Goal: Information Seeking & Learning: Learn about a topic

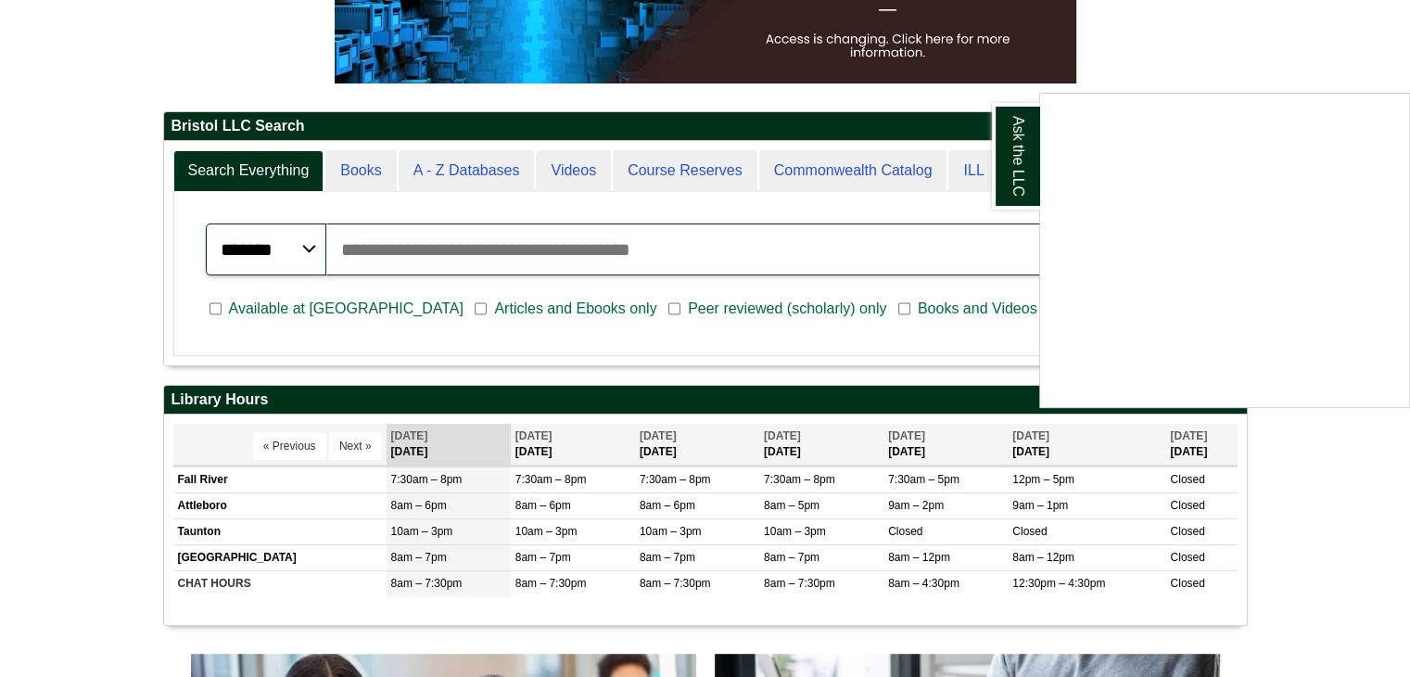
scroll to position [278, 0]
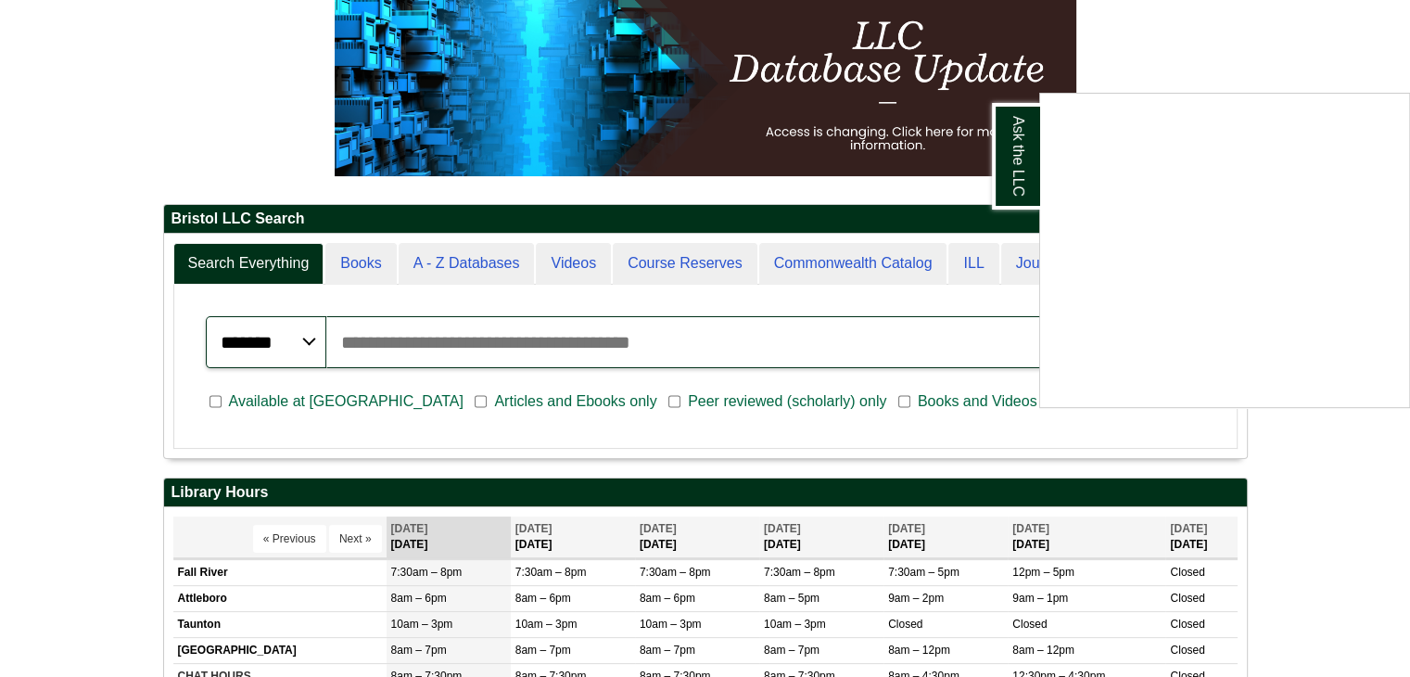
click at [376, 396] on div "Ask the LLC" at bounding box center [705, 338] width 1410 height 677
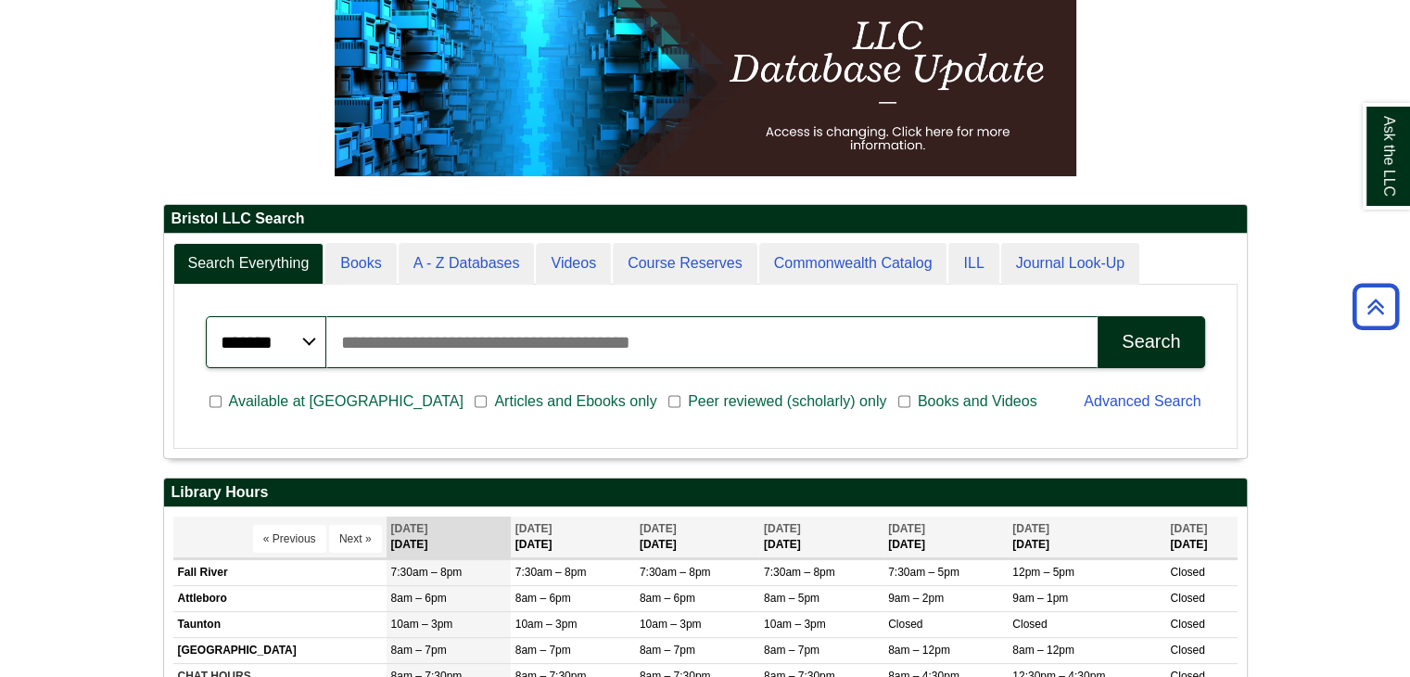
click at [513, 359] on input "Search articles, books, journals & more" at bounding box center [712, 342] width 772 height 52
type input "**********"
click at [1098, 316] on button "Search" at bounding box center [1151, 342] width 107 height 52
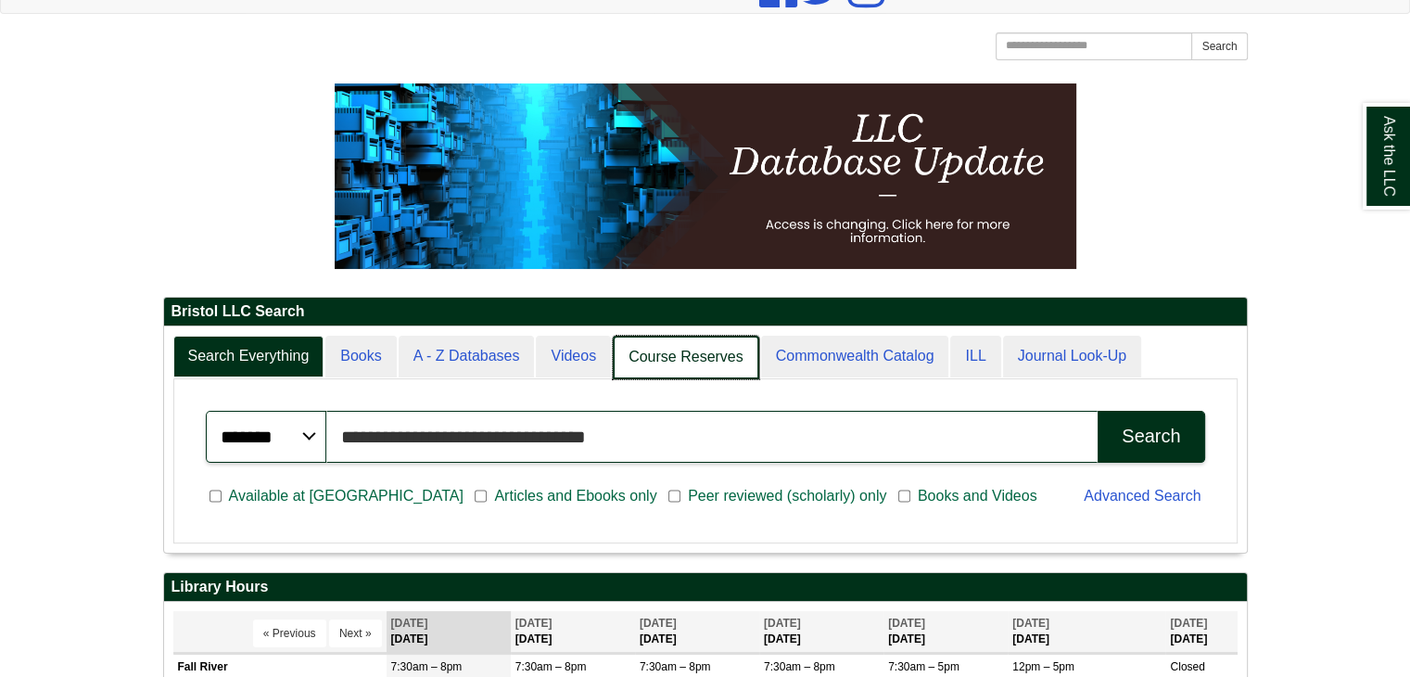
scroll to position [224, 1083]
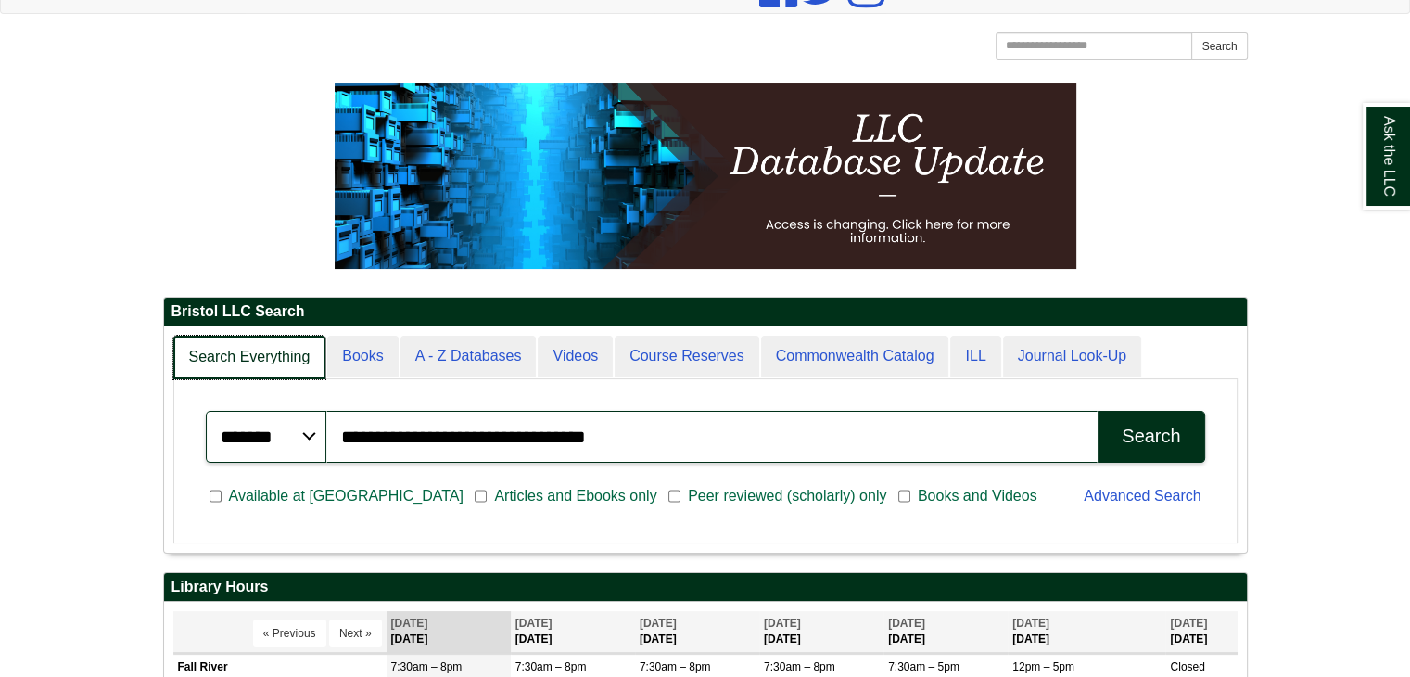
click at [271, 367] on link "Search Everything" at bounding box center [249, 358] width 153 height 44
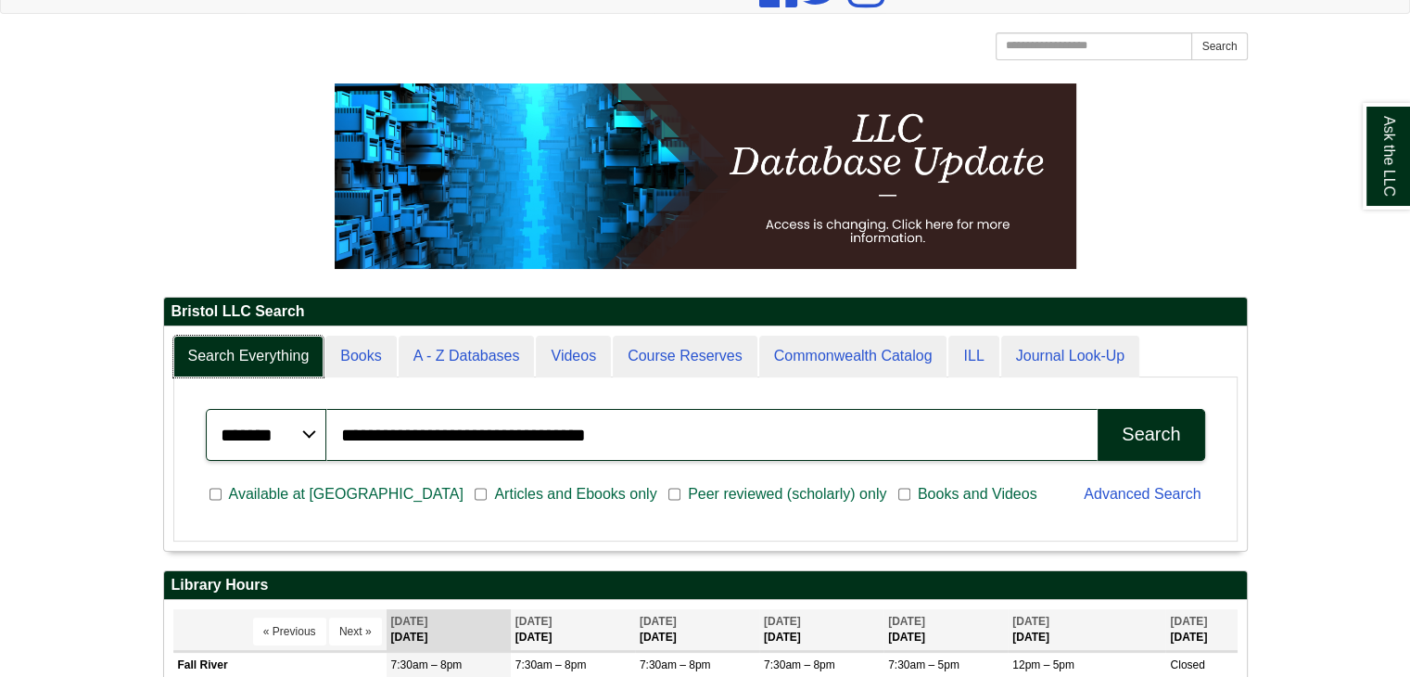
scroll to position [223, 1083]
click at [290, 448] on select "******* ***** ******" at bounding box center [266, 435] width 121 height 52
click at [681, 487] on span "Peer reviewed (scholarly) only" at bounding box center [787, 494] width 213 height 22
click at [487, 489] on span "Articles and Ebooks only" at bounding box center [575, 494] width 177 height 22
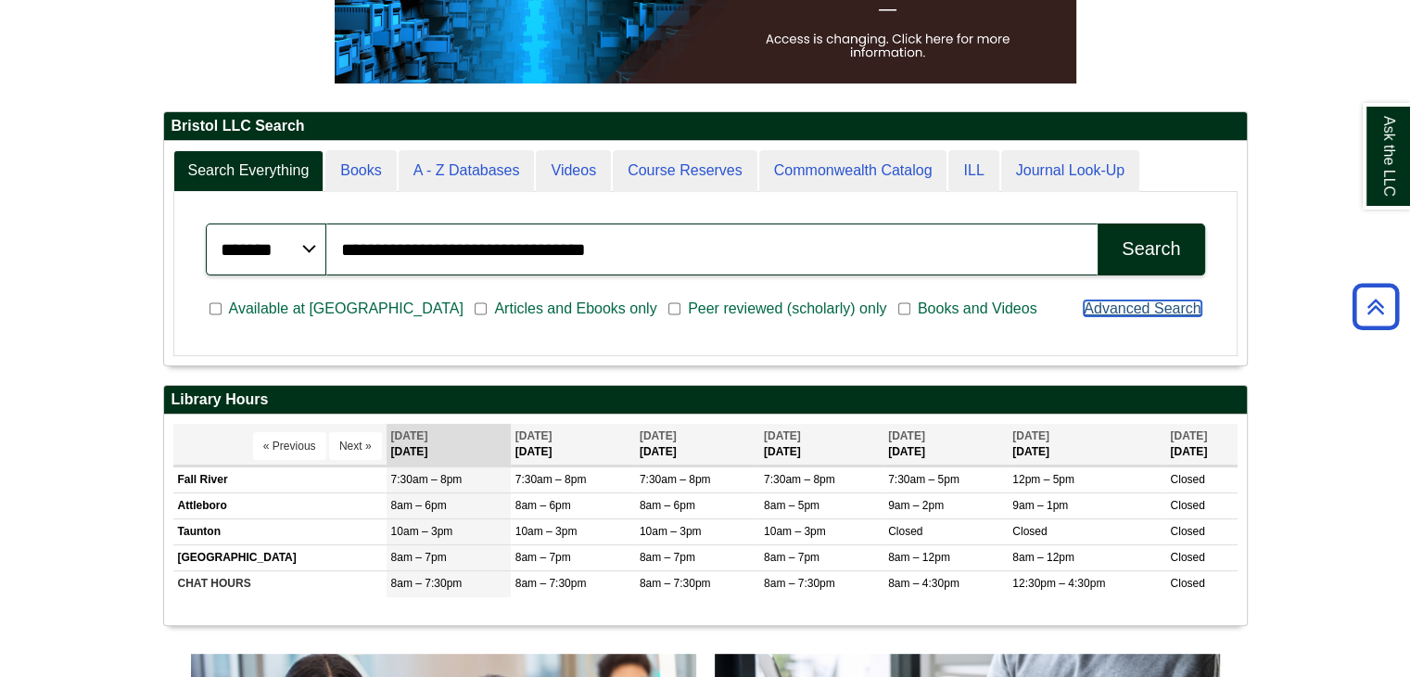
click at [1138, 304] on link "Advanced Search" at bounding box center [1142, 308] width 117 height 16
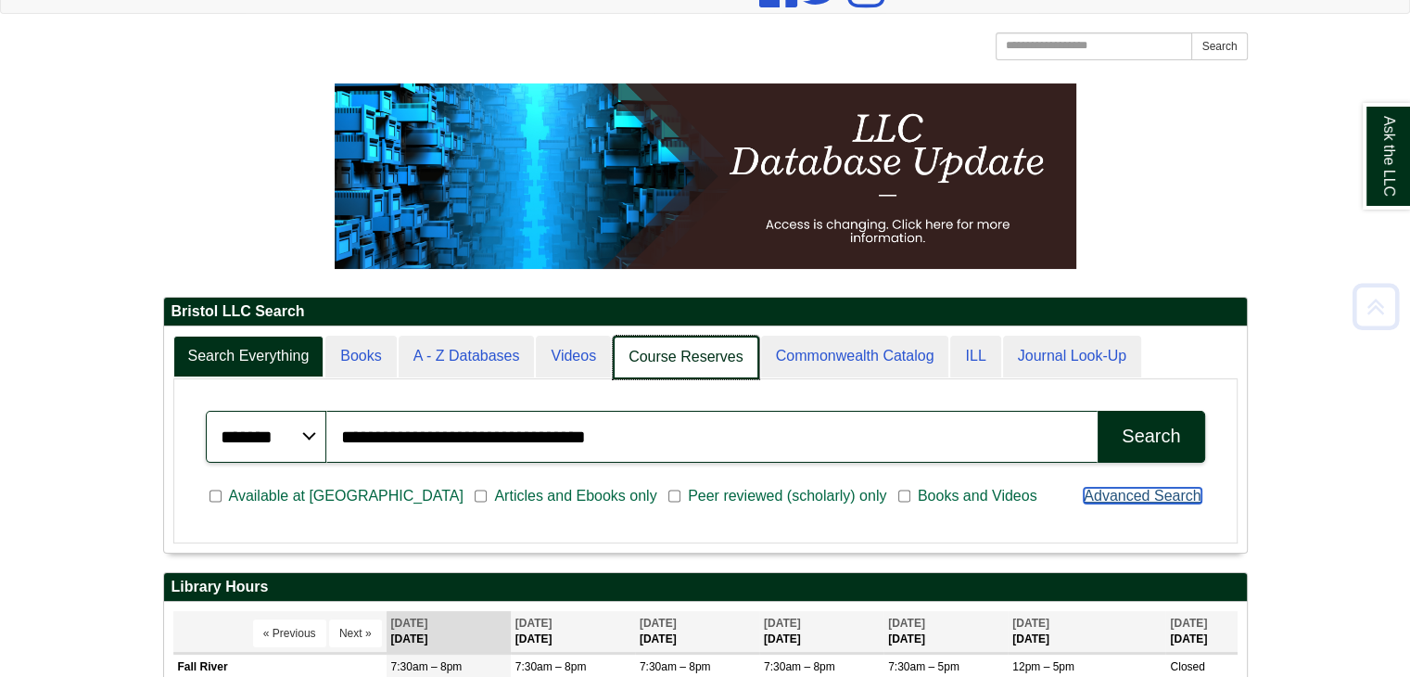
scroll to position [9, 8]
click at [694, 363] on link "Course Reserves" at bounding box center [686, 358] width 146 height 44
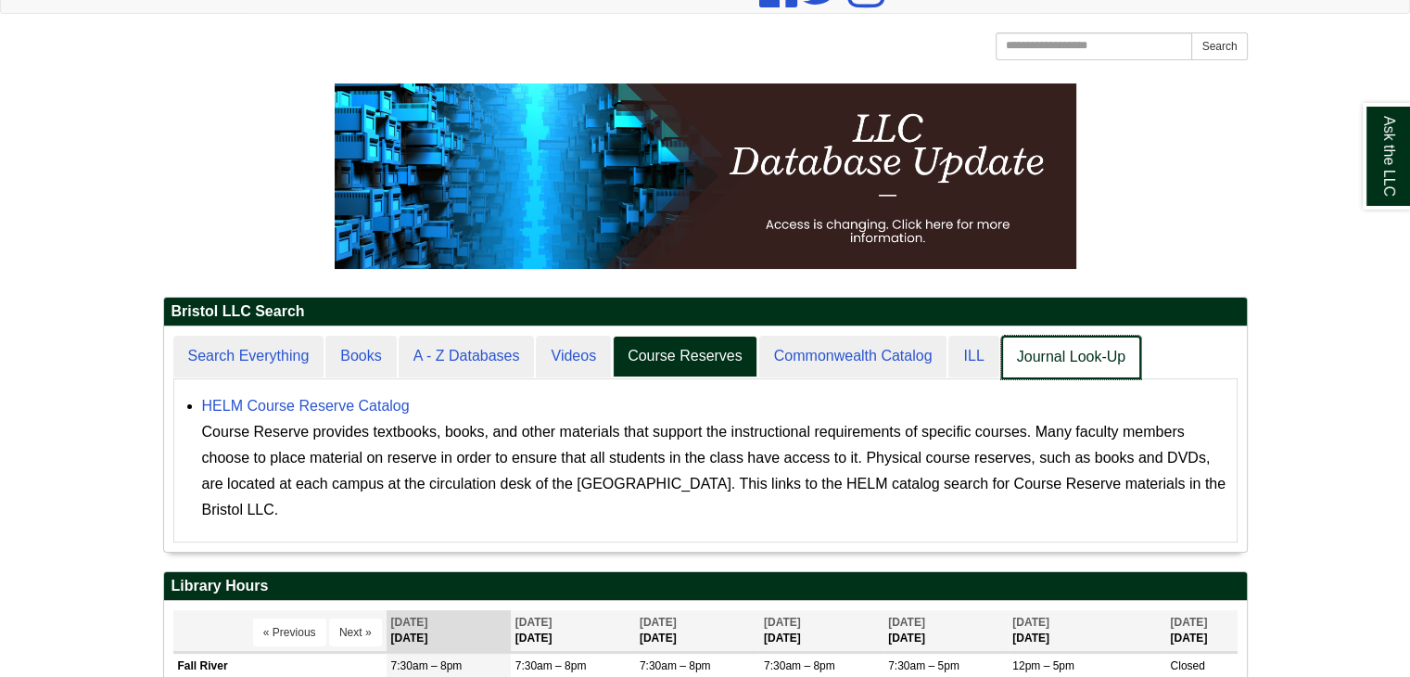
click at [1090, 363] on link "Journal Look-Up" at bounding box center [1071, 358] width 140 height 44
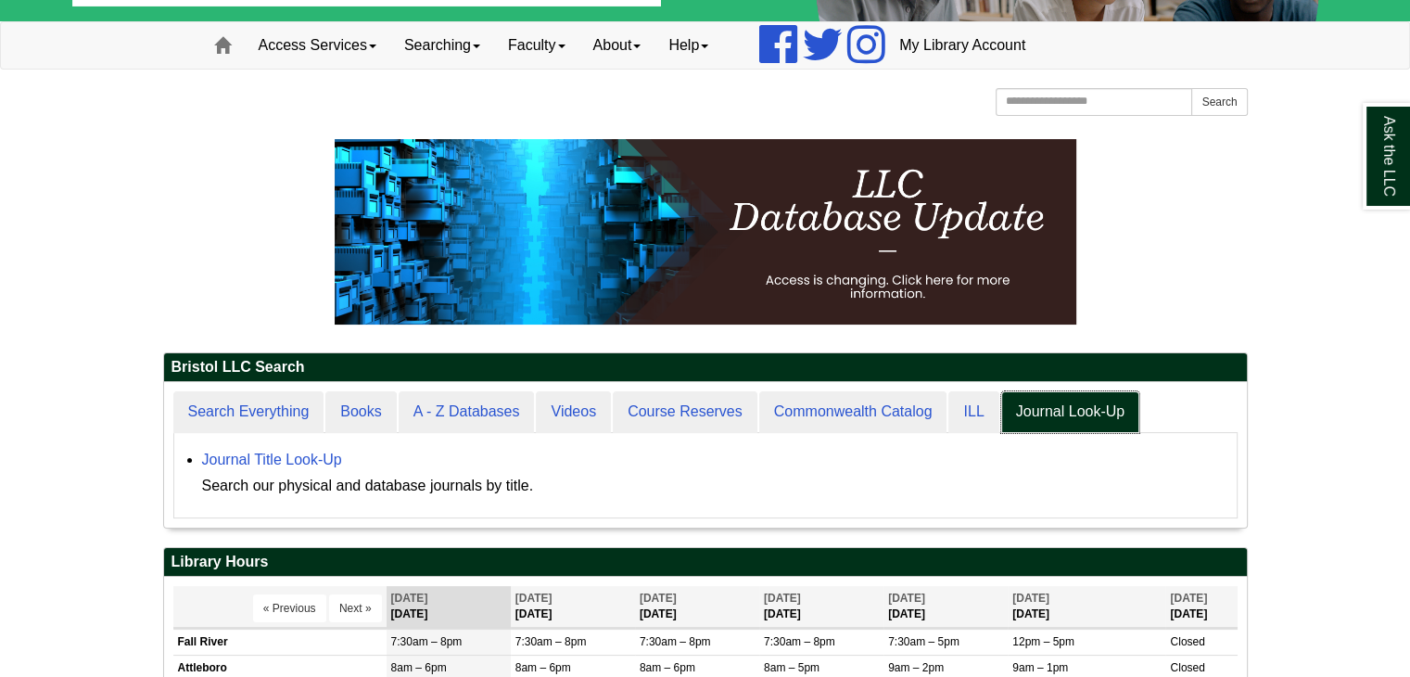
scroll to position [0, 0]
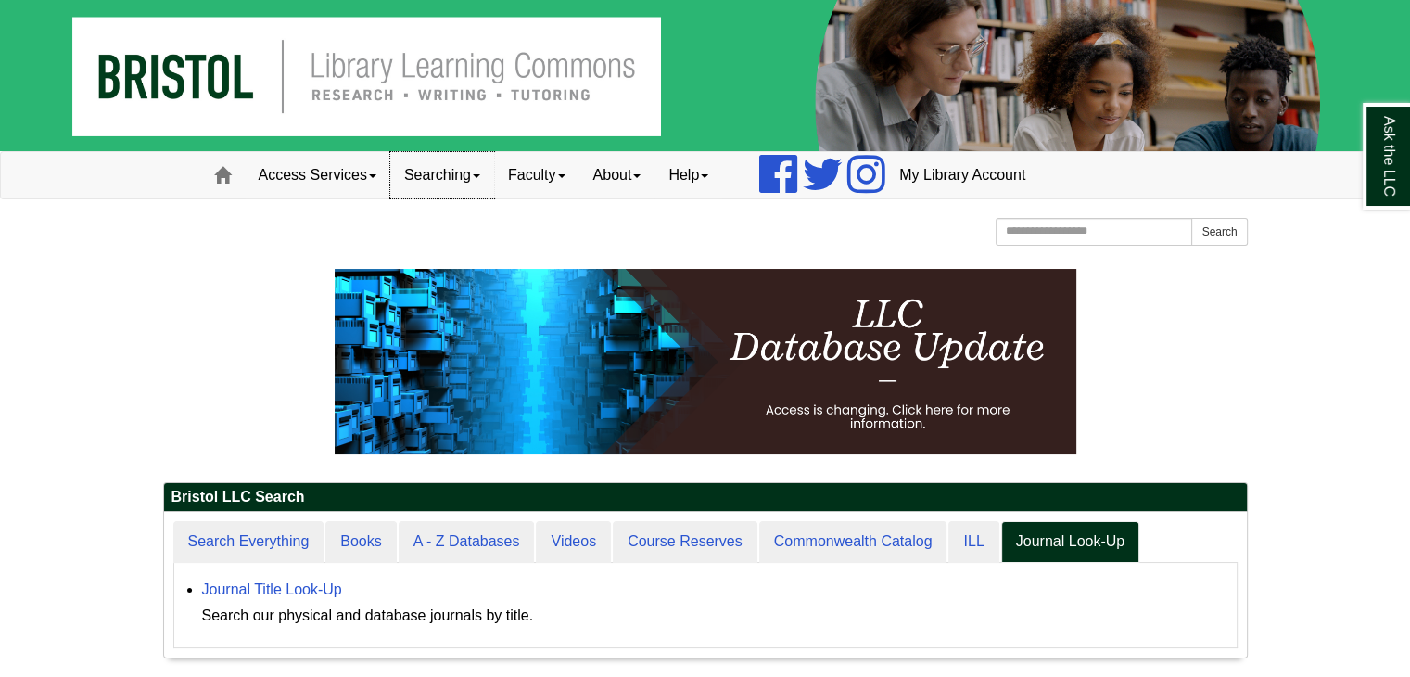
click at [466, 178] on link "Searching" at bounding box center [442, 175] width 104 height 46
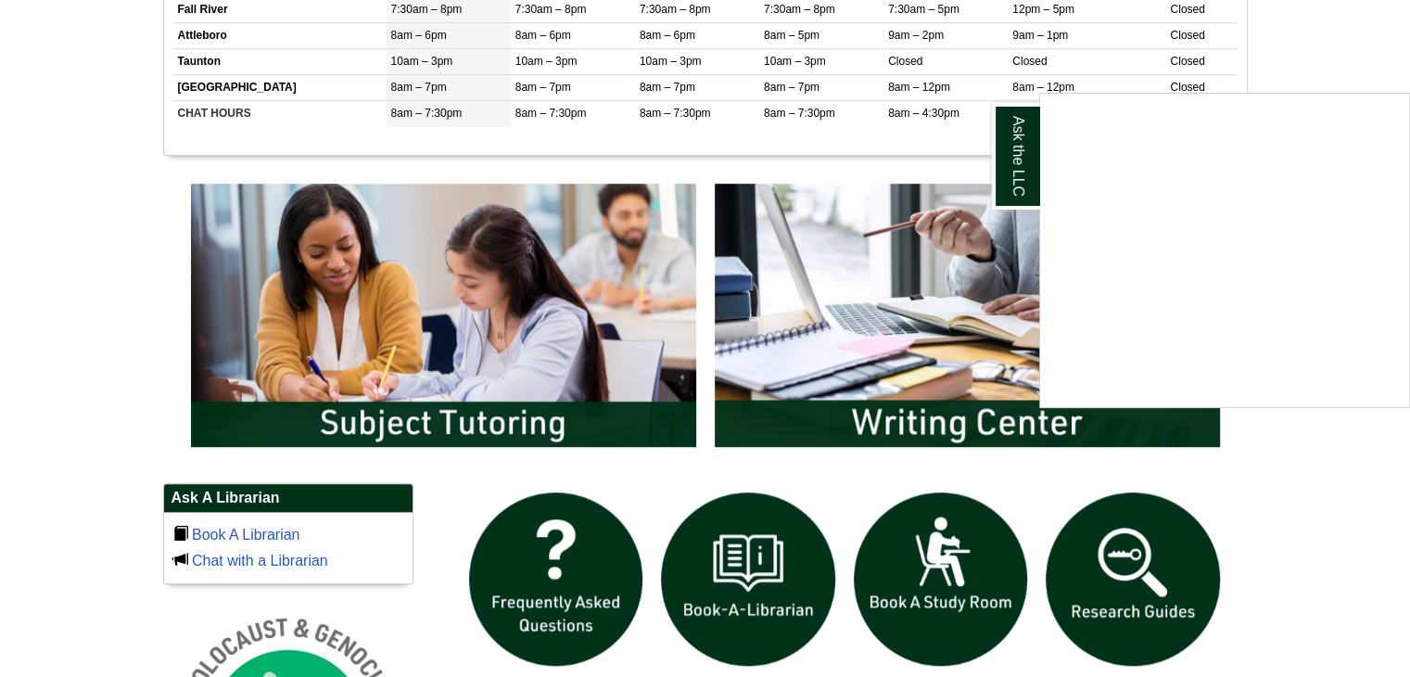
scroll to position [1020, 0]
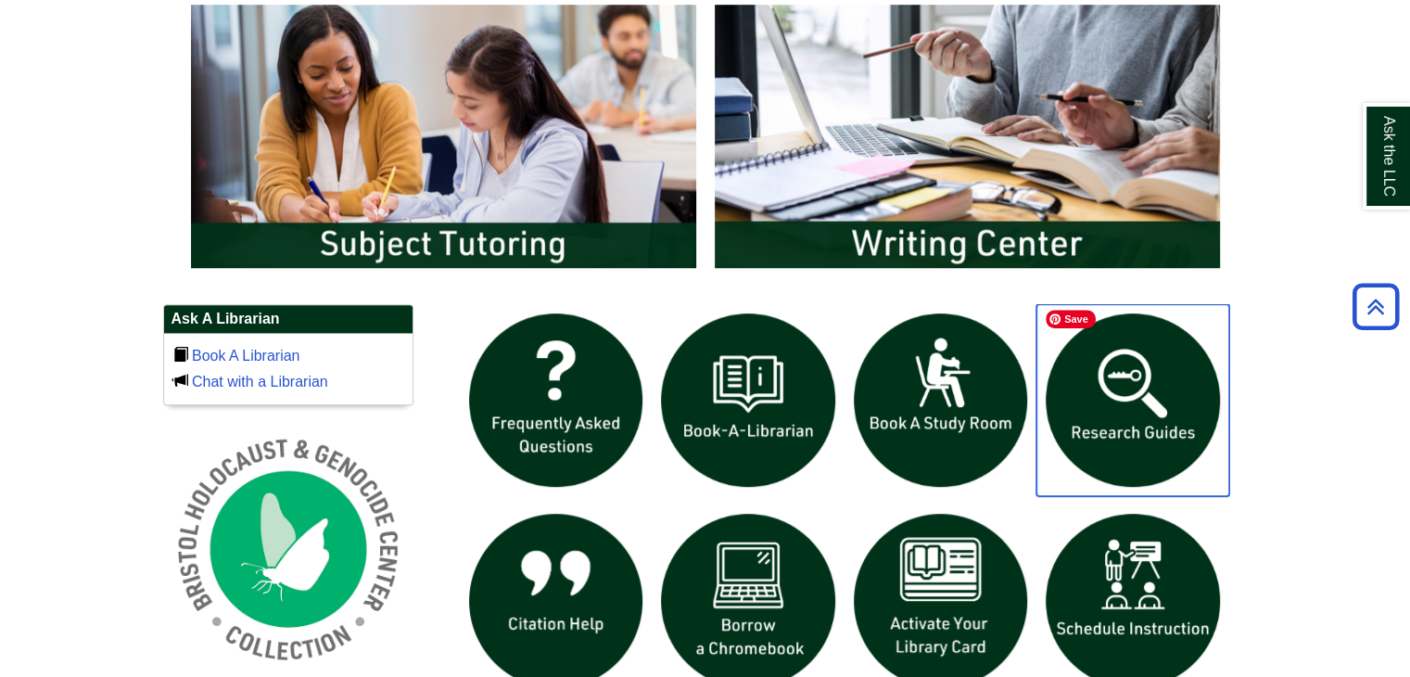
click at [1139, 416] on img "slideshow" at bounding box center [1133, 400] width 193 height 193
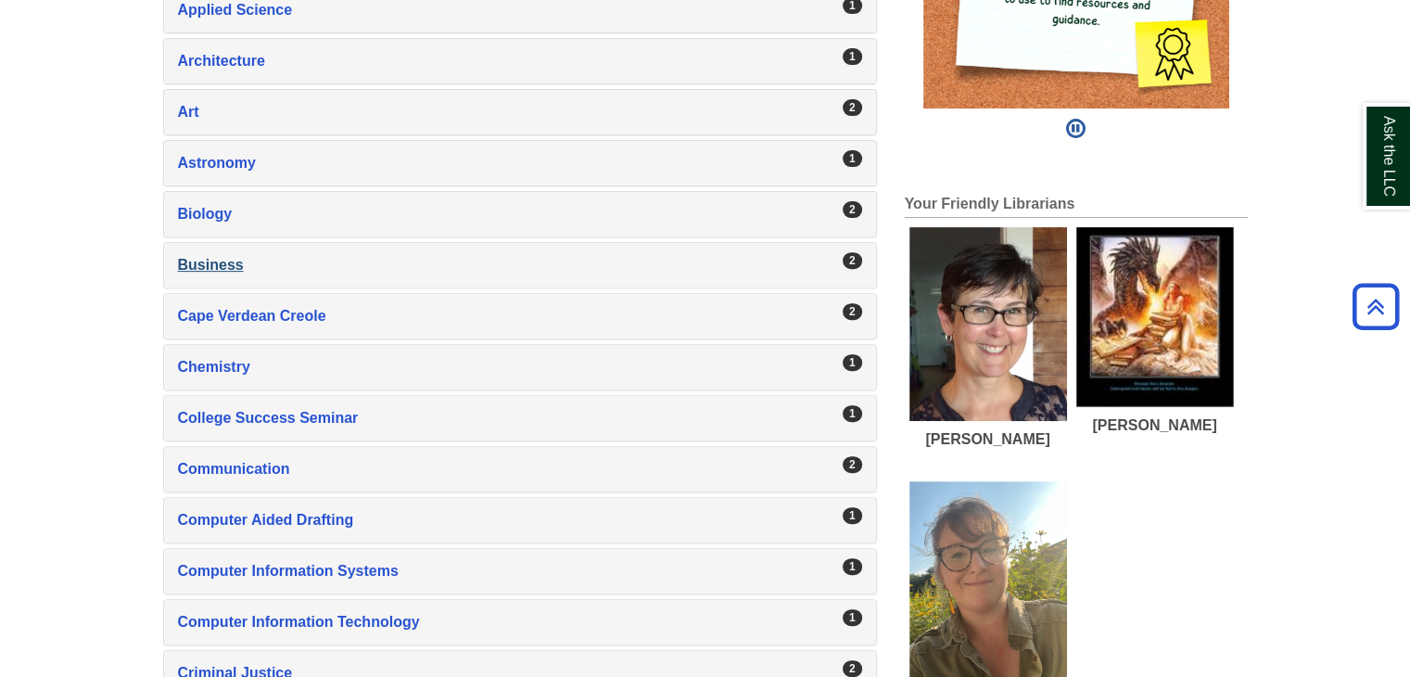
scroll to position [371, 0]
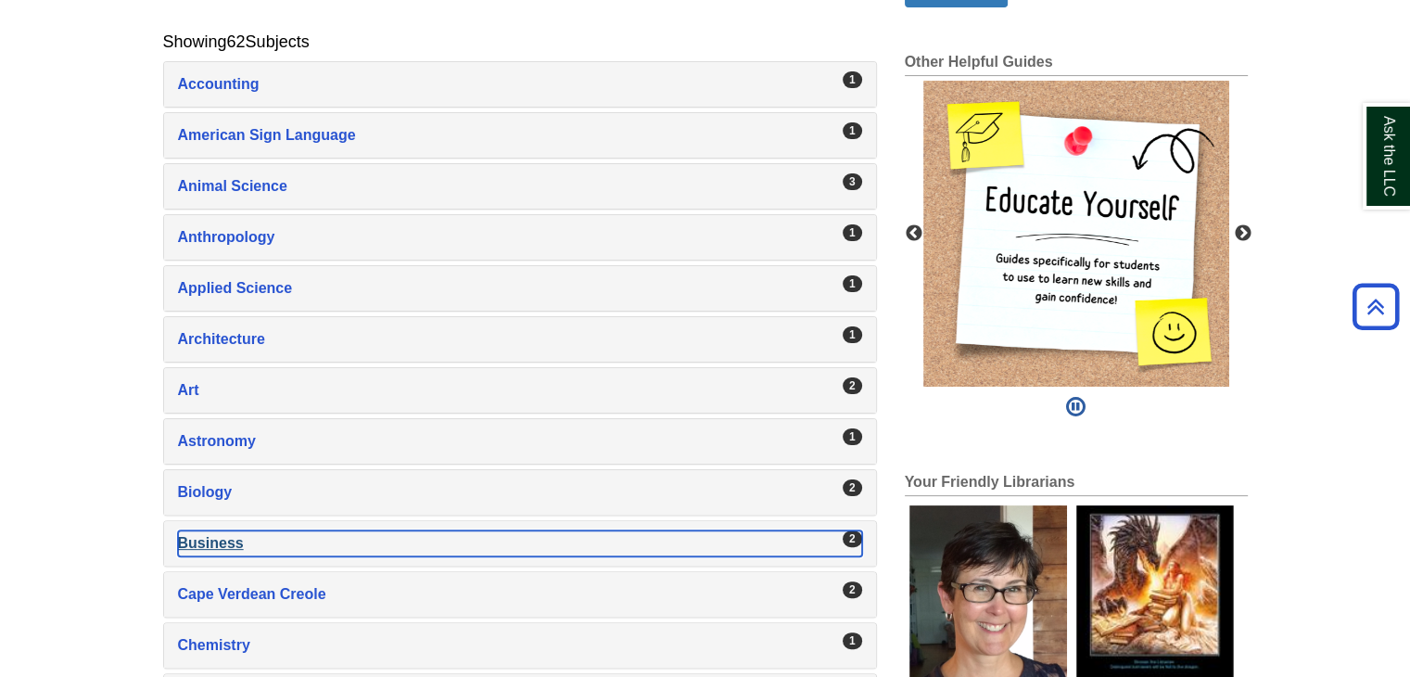
click at [230, 531] on div "Business , 2 guides" at bounding box center [520, 543] width 684 height 26
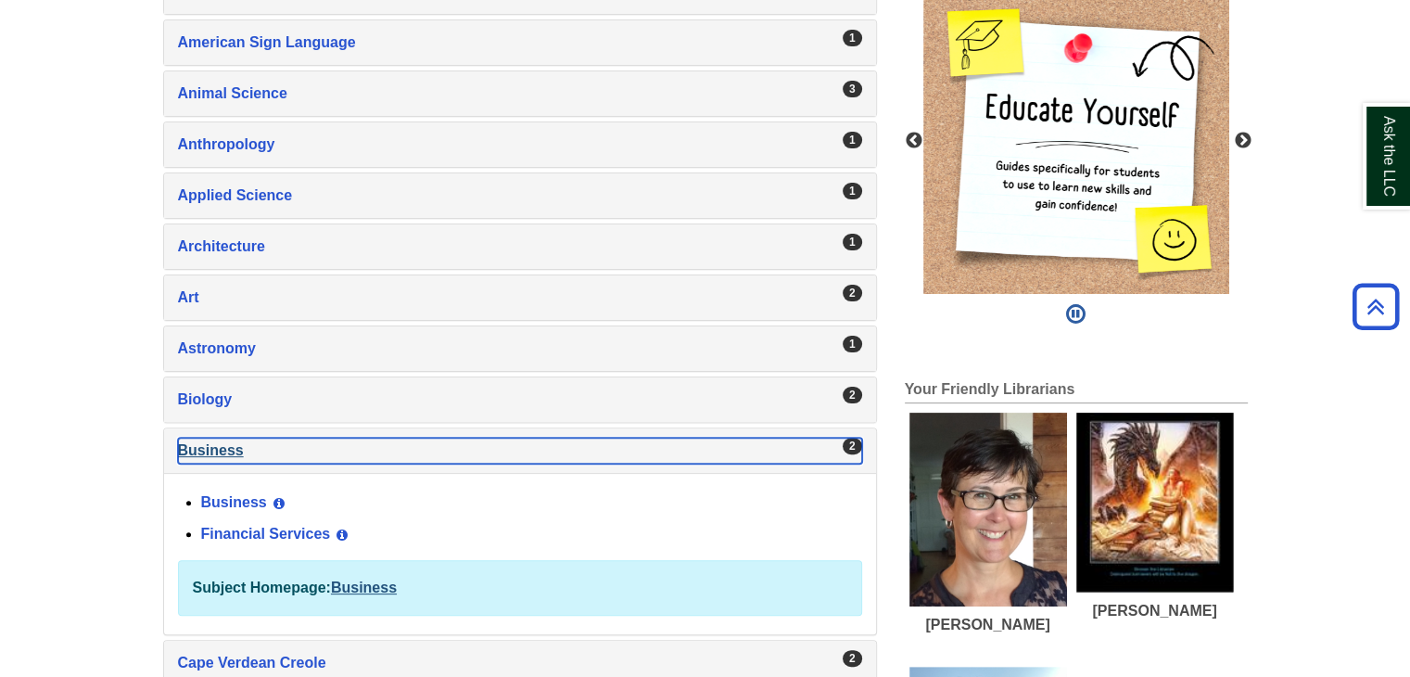
scroll to position [556, 0]
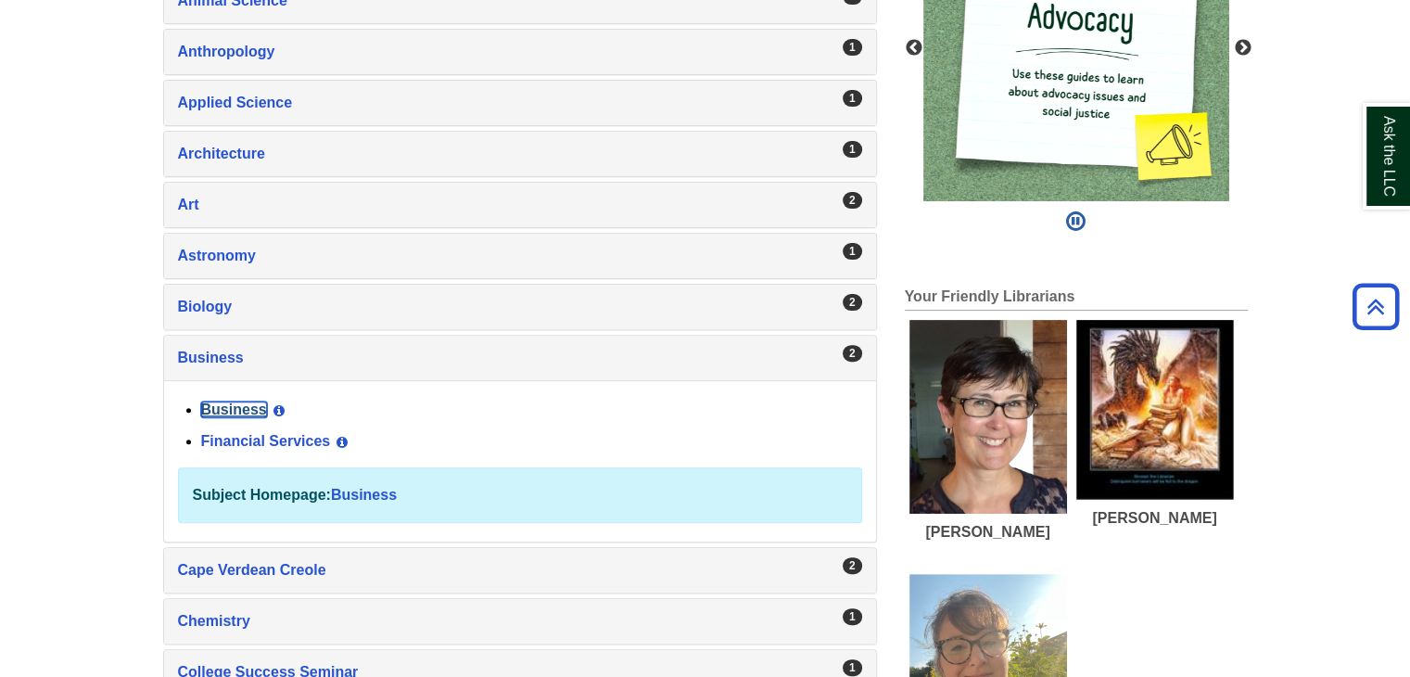
click at [263, 405] on link "Business" at bounding box center [234, 409] width 66 height 16
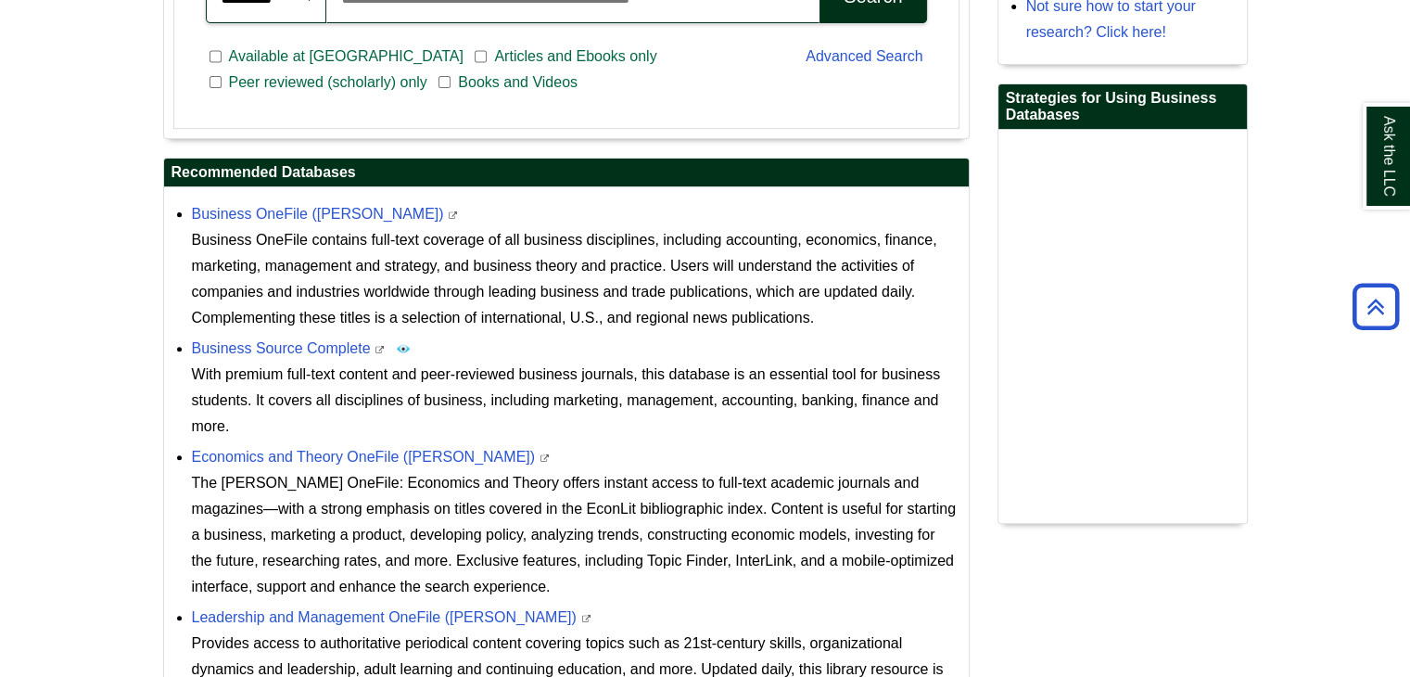
scroll to position [204, 0]
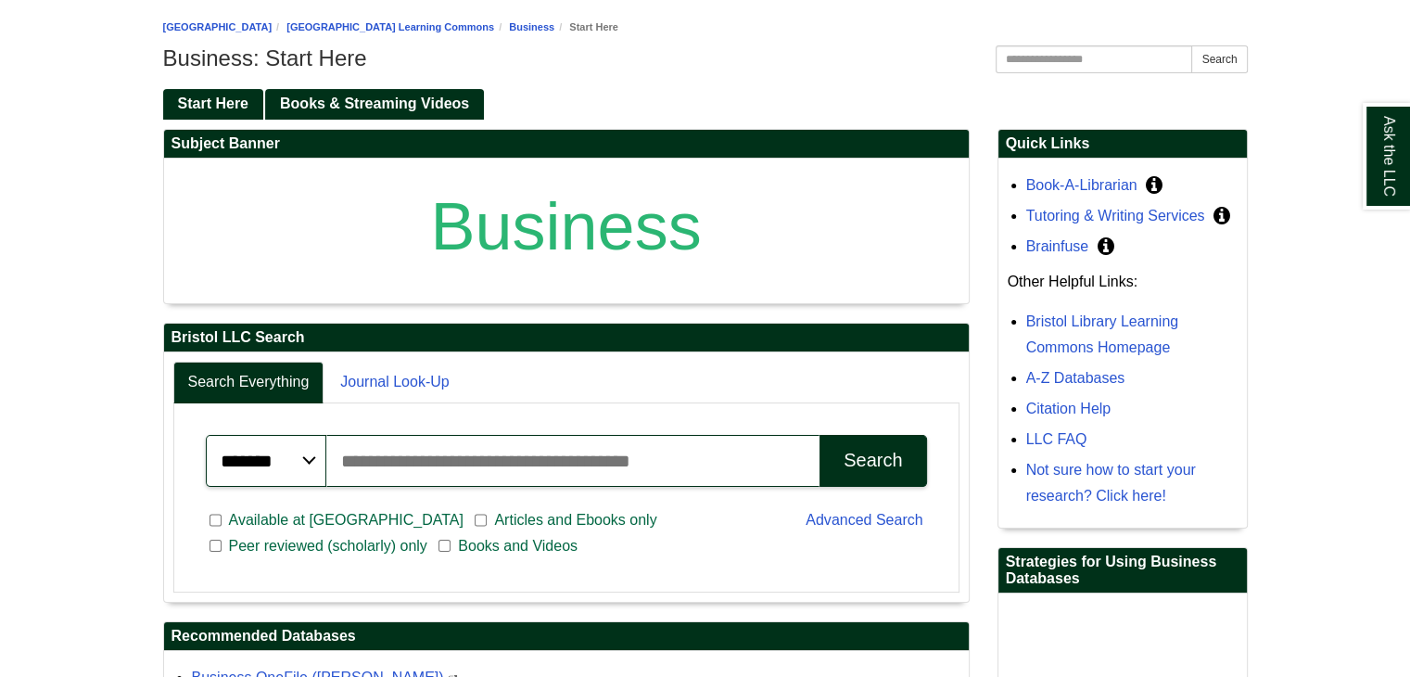
click at [481, 462] on input "Search articles, books, journals & more" at bounding box center [573, 461] width 494 height 52
type input "**********"
click at [890, 450] on div "Search" at bounding box center [873, 460] width 58 height 21
